Goal: Find specific page/section: Find specific page/section

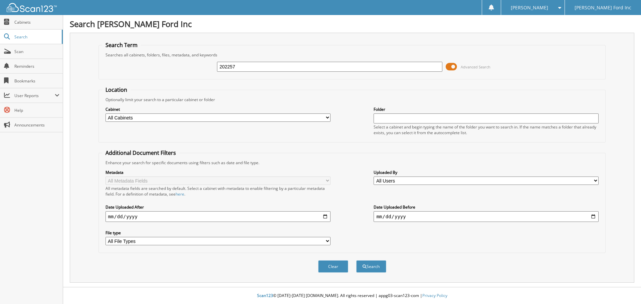
type input "202257"
click at [356, 260] on button "Search" at bounding box center [371, 266] width 30 height 12
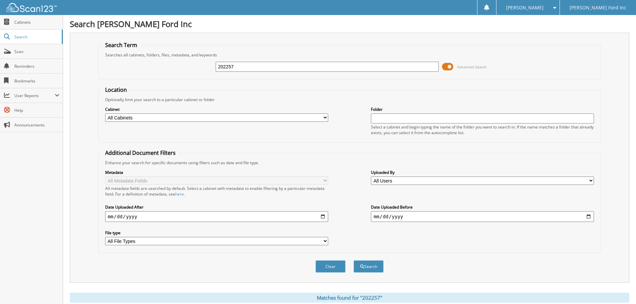
scroll to position [160, 0]
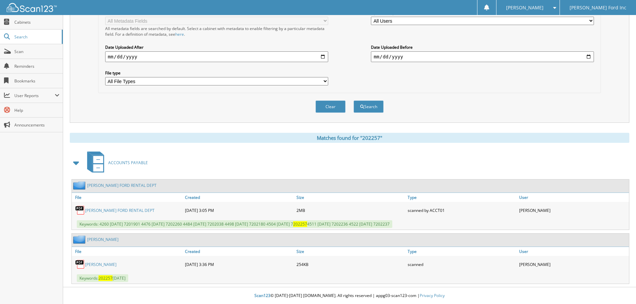
click at [96, 263] on link "[PERSON_NAME]" at bounding box center [100, 265] width 31 height 6
